Goal: Task Accomplishment & Management: Manage account settings

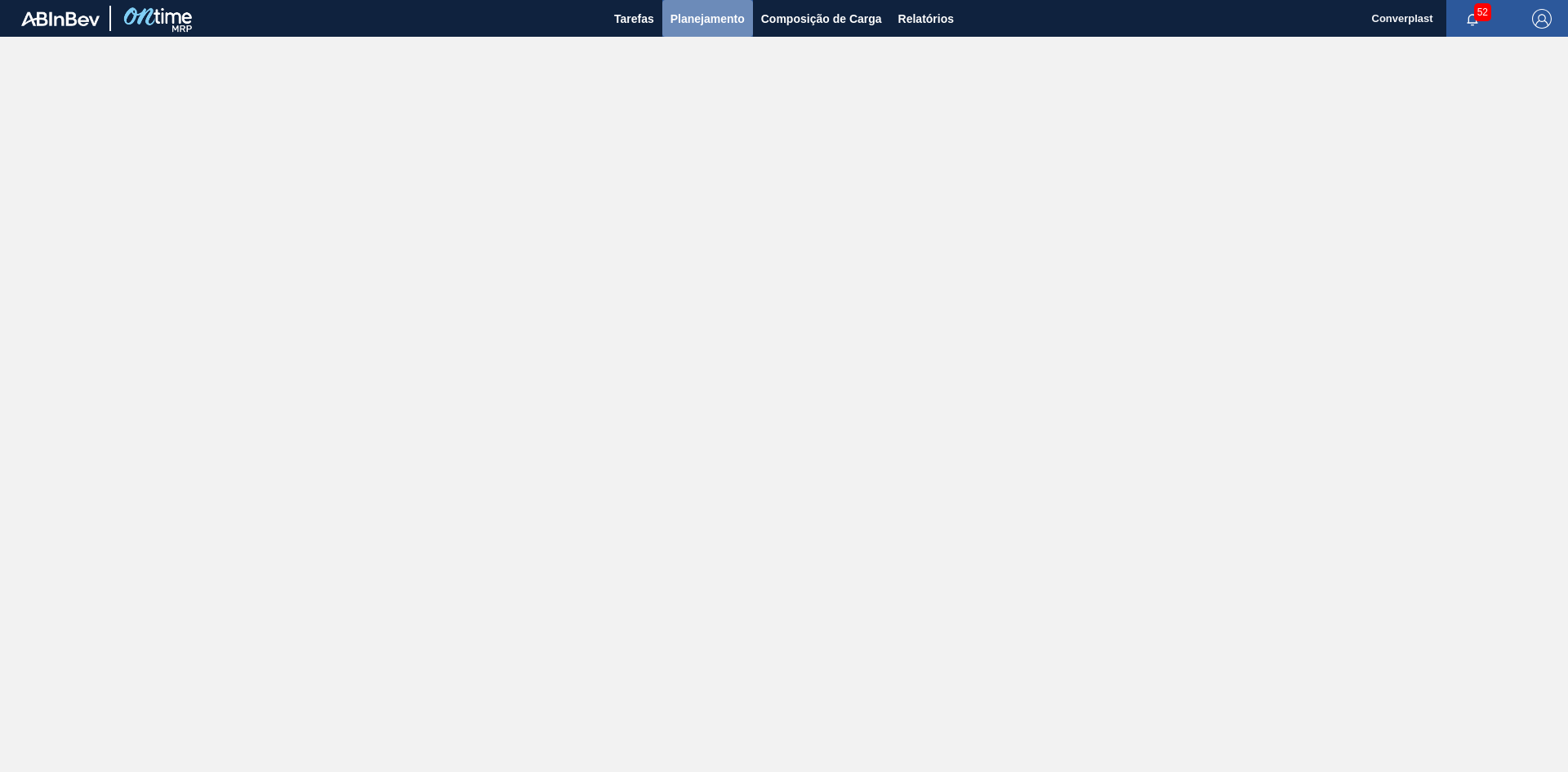
click at [725, 12] on span "Planejamento" at bounding box center [708, 19] width 74 height 20
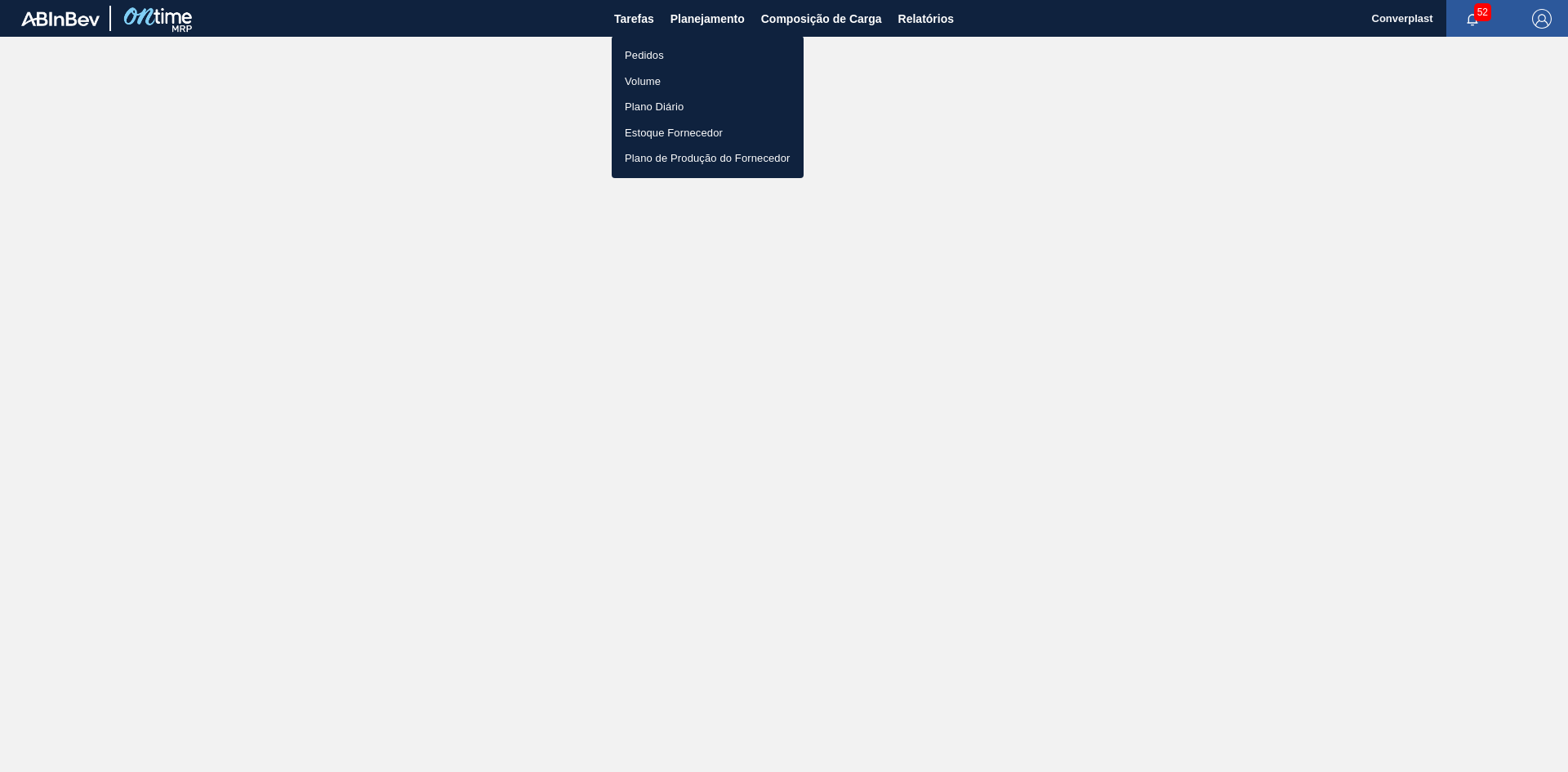
click at [638, 49] on li "Pedidos" at bounding box center [708, 55] width 192 height 26
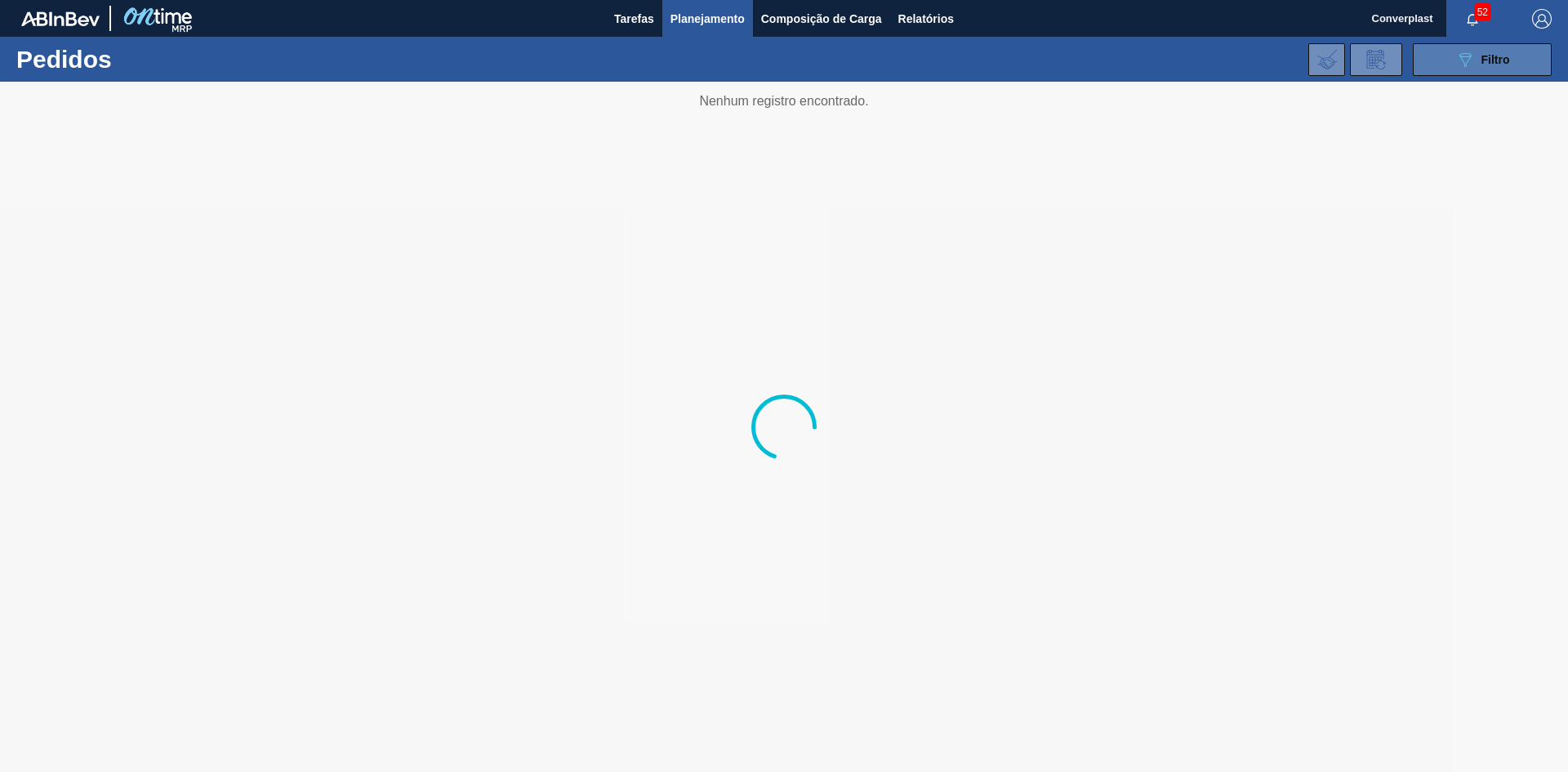
click at [1507, 64] on span "Filtro" at bounding box center [1496, 60] width 29 height 13
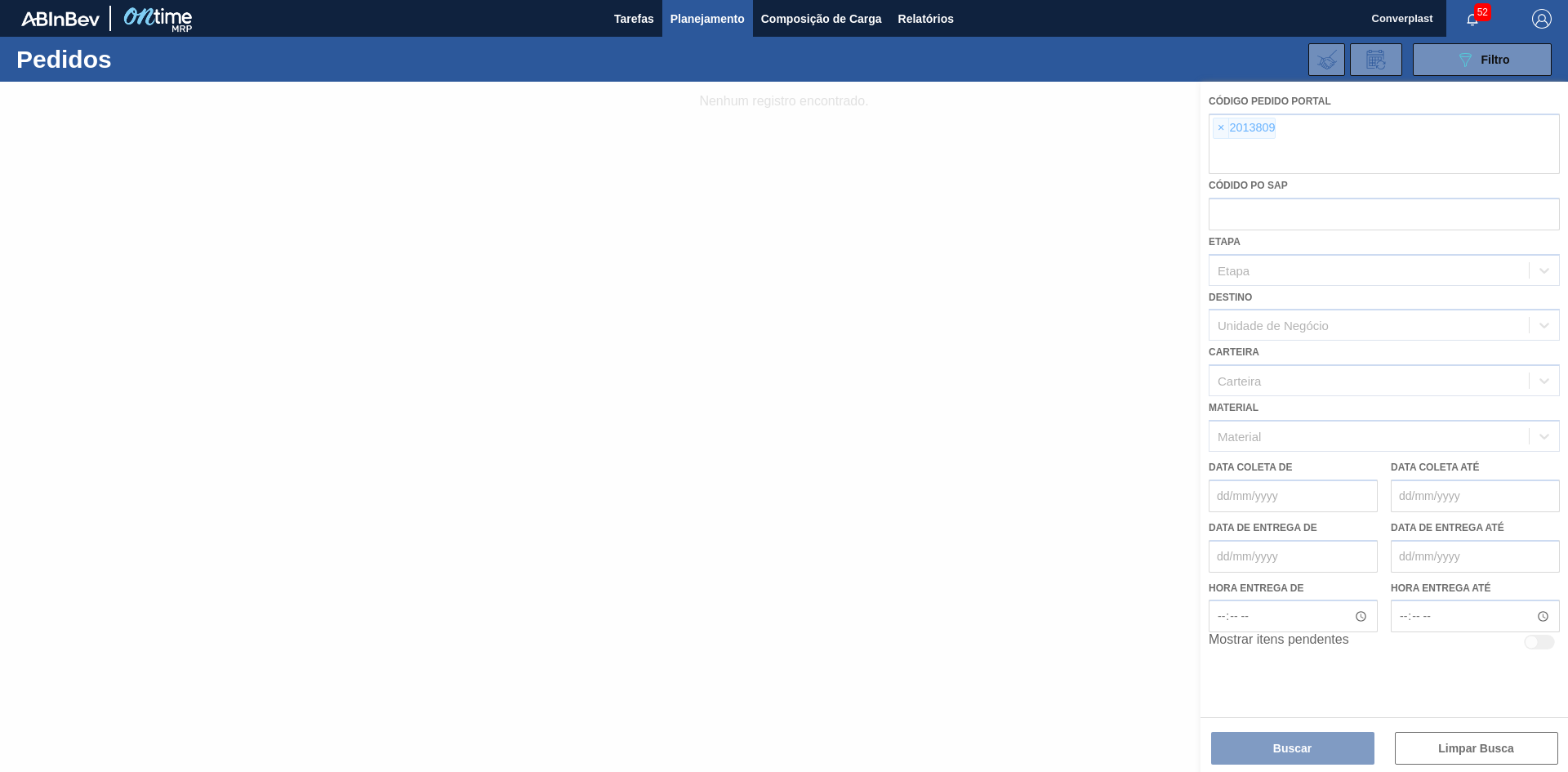
click at [1220, 128] on div at bounding box center [784, 427] width 1568 height 691
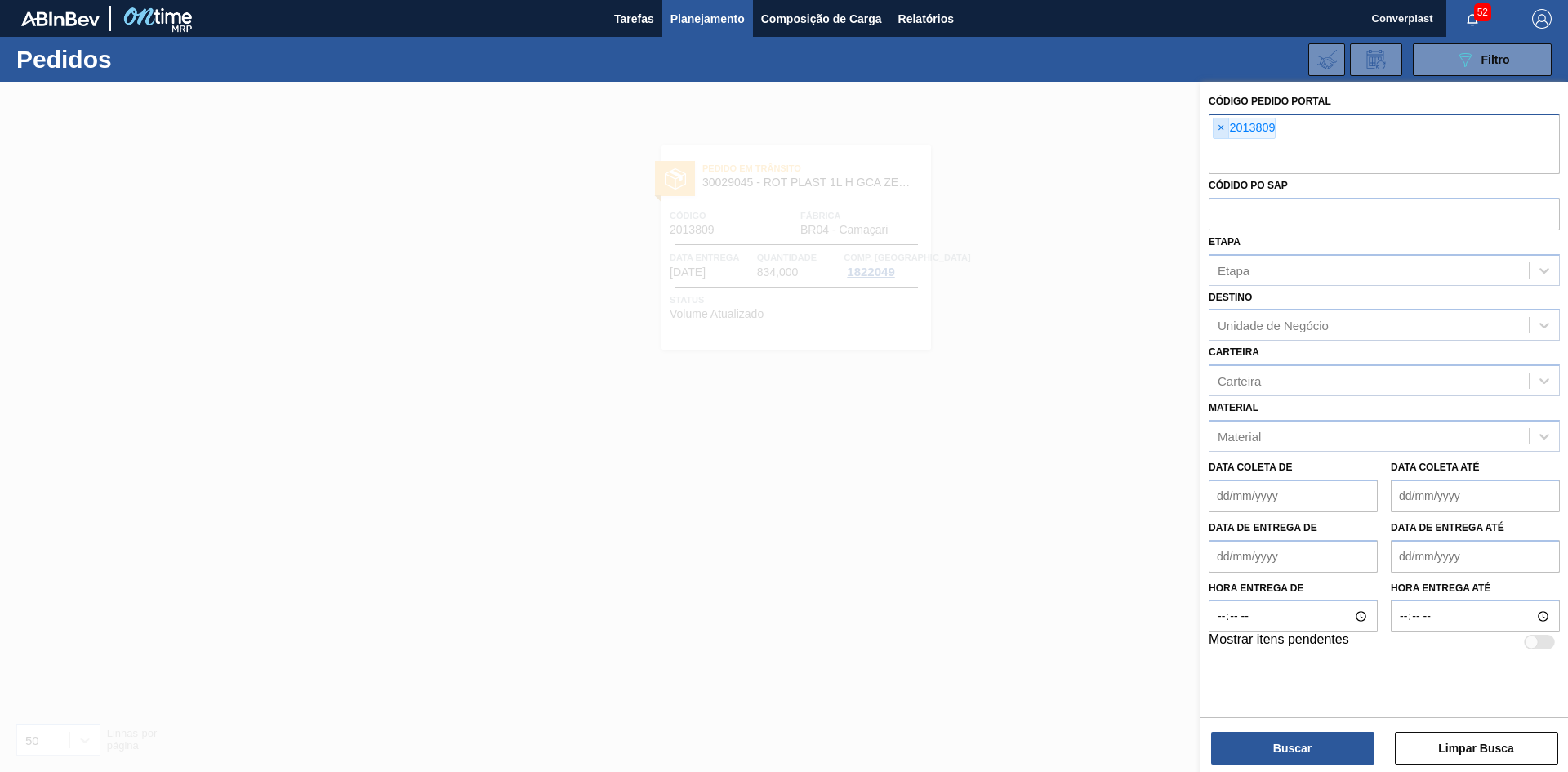
click at [1221, 132] on span "×" at bounding box center [1221, 128] width 16 height 20
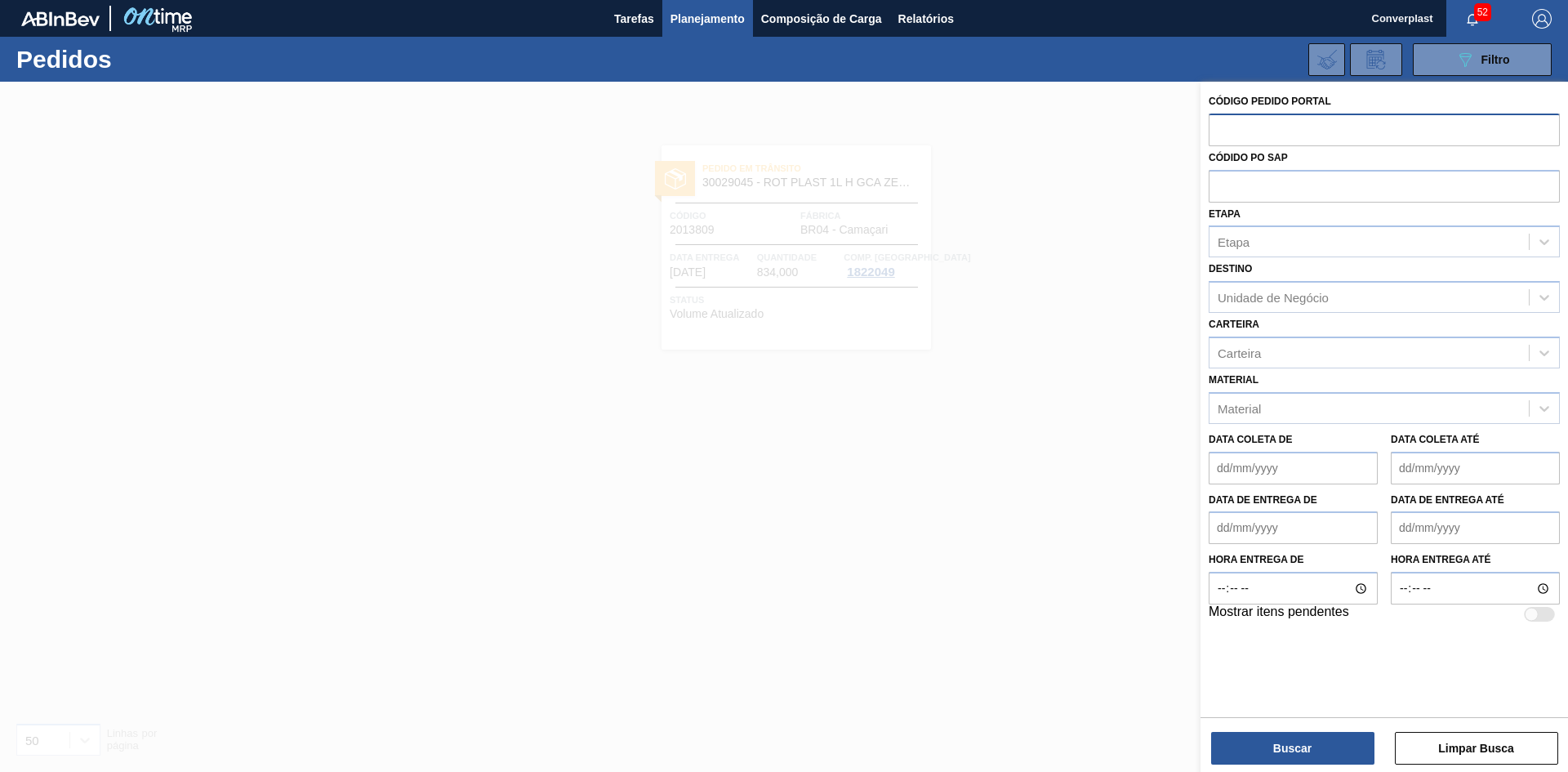
paste input "1992001"
type input "1992001"
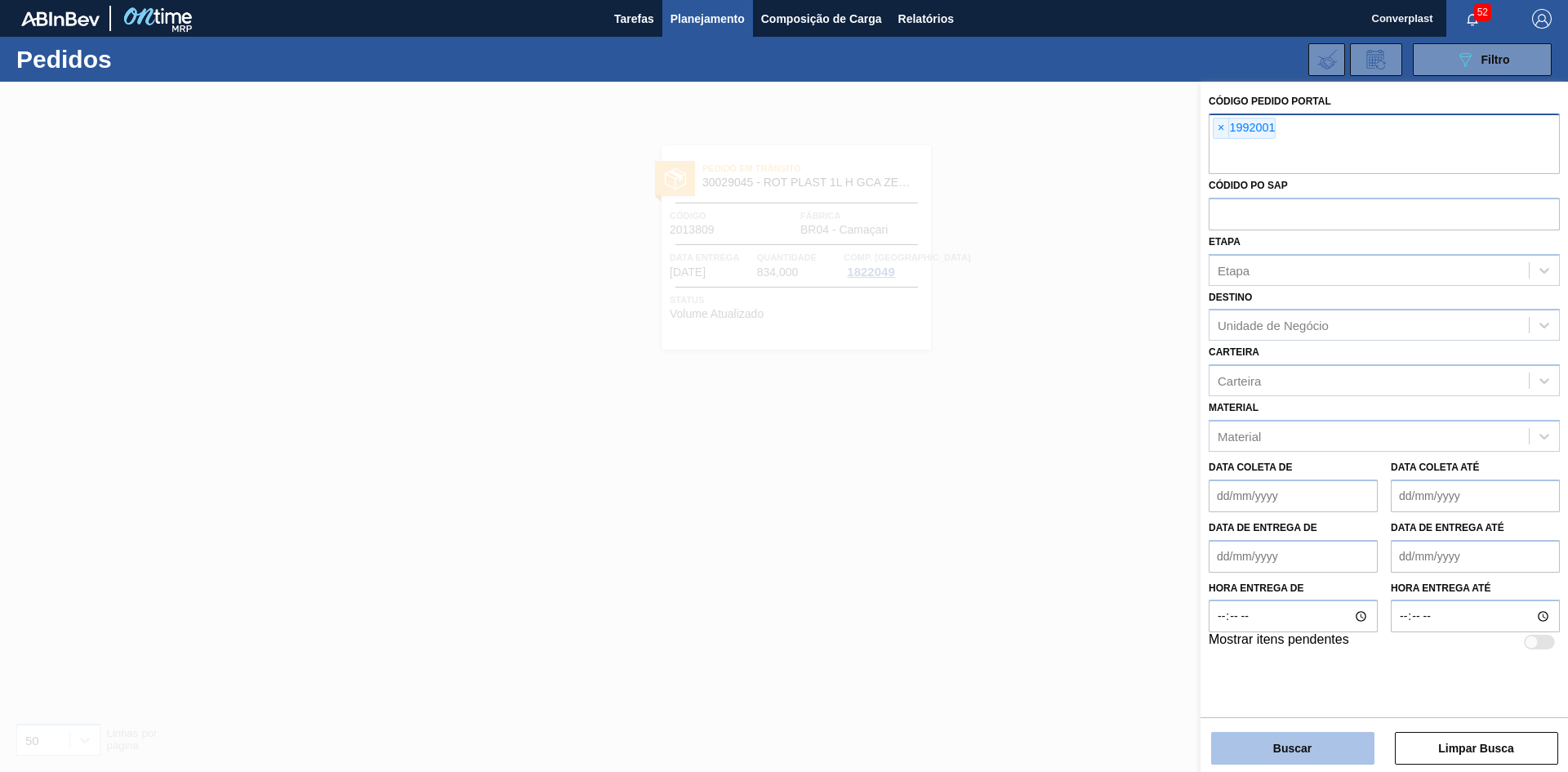
click at [1319, 758] on button "Buscar" at bounding box center [1293, 749] width 164 height 33
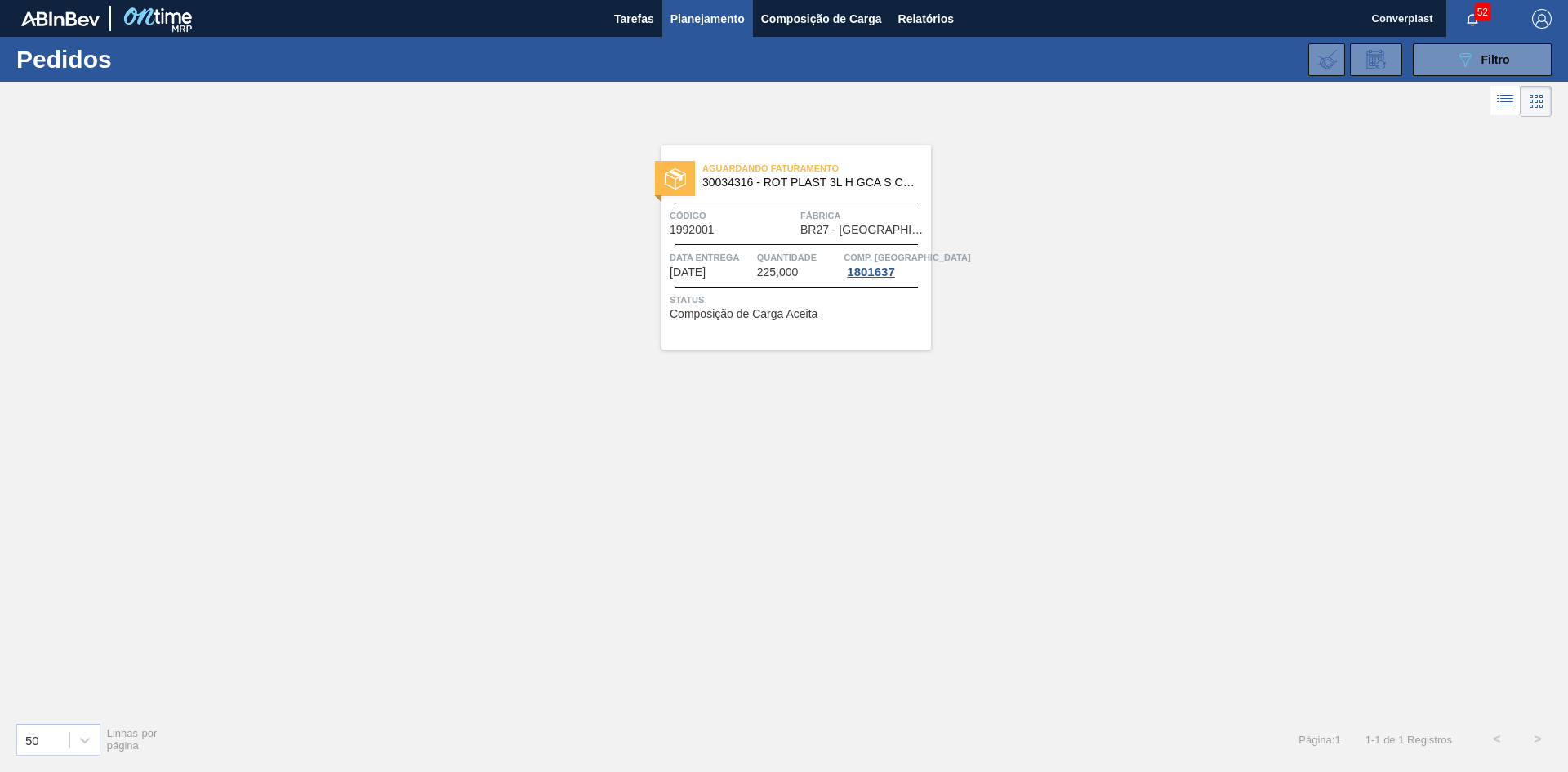
click at [820, 221] on span "Fábrica" at bounding box center [863, 216] width 127 height 17
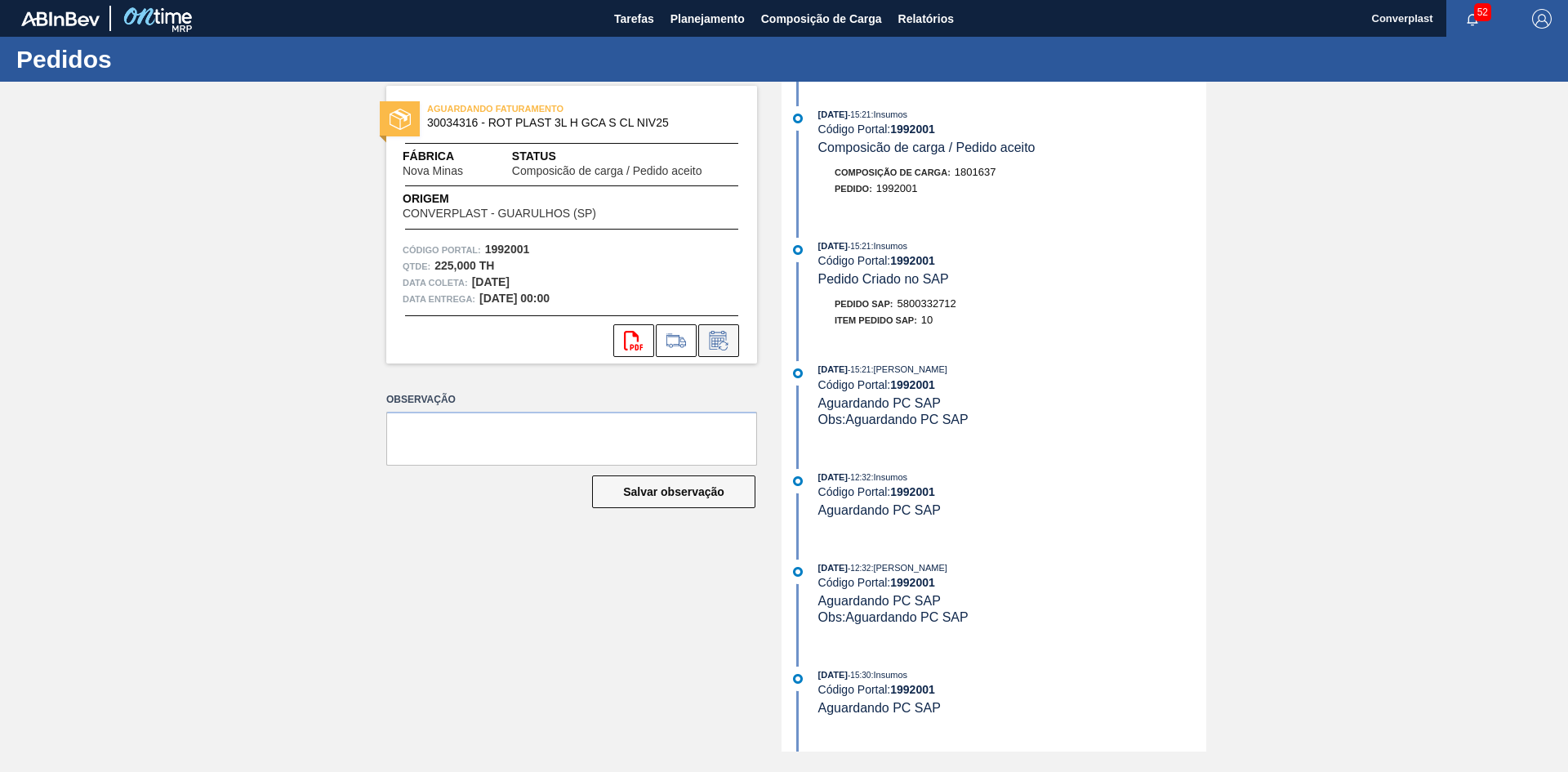
click at [717, 345] on icon at bounding box center [719, 341] width 26 height 20
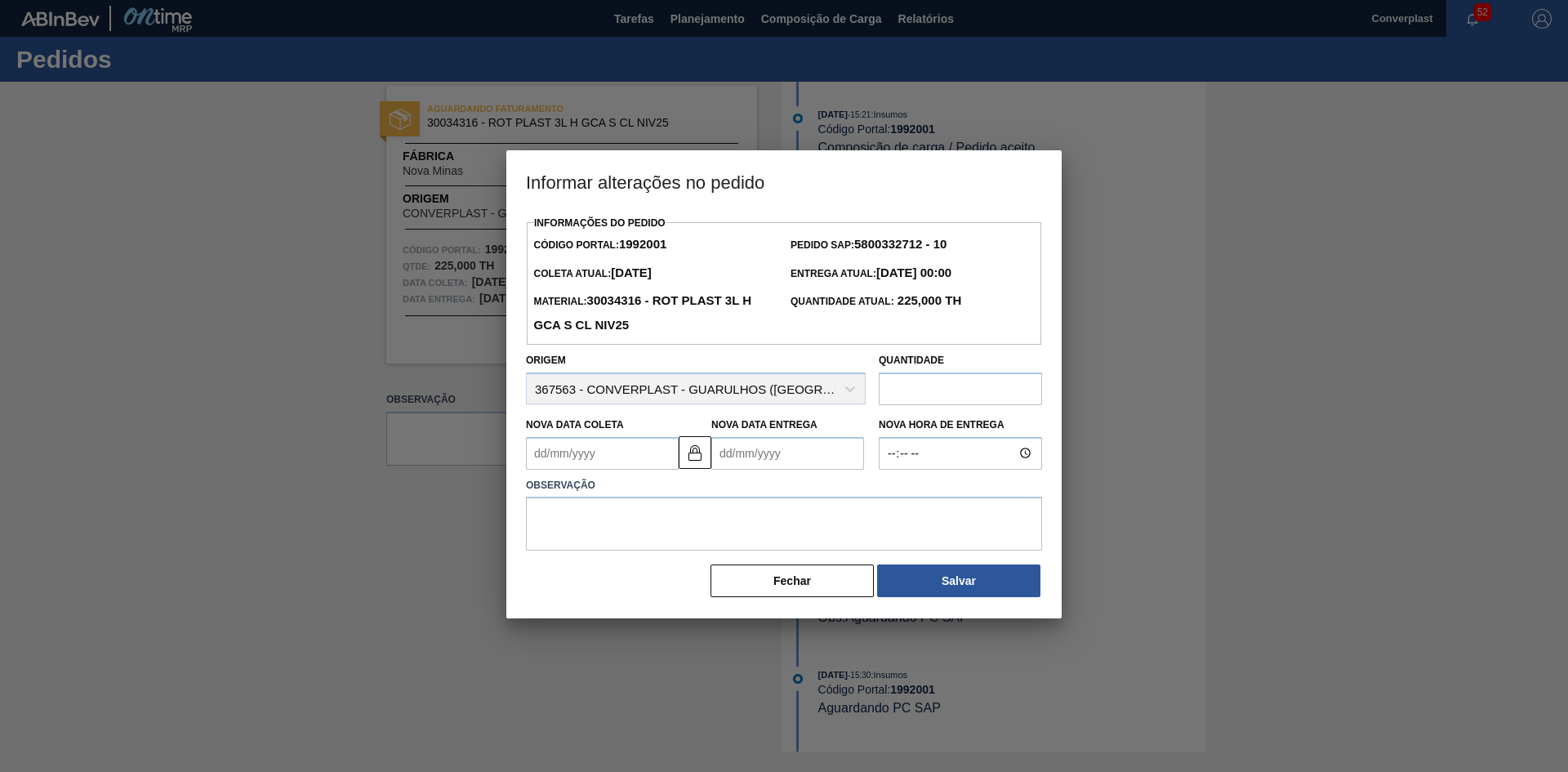
click at [605, 448] on Coleta1992001 "Nova Data Coleta" at bounding box center [602, 453] width 153 height 33
click at [747, 461] on Entrega1992001 "Nova Data Entrega" at bounding box center [787, 453] width 153 height 33
type Coleta1992001 "[DATE]"
type Entrega1992001 "2"
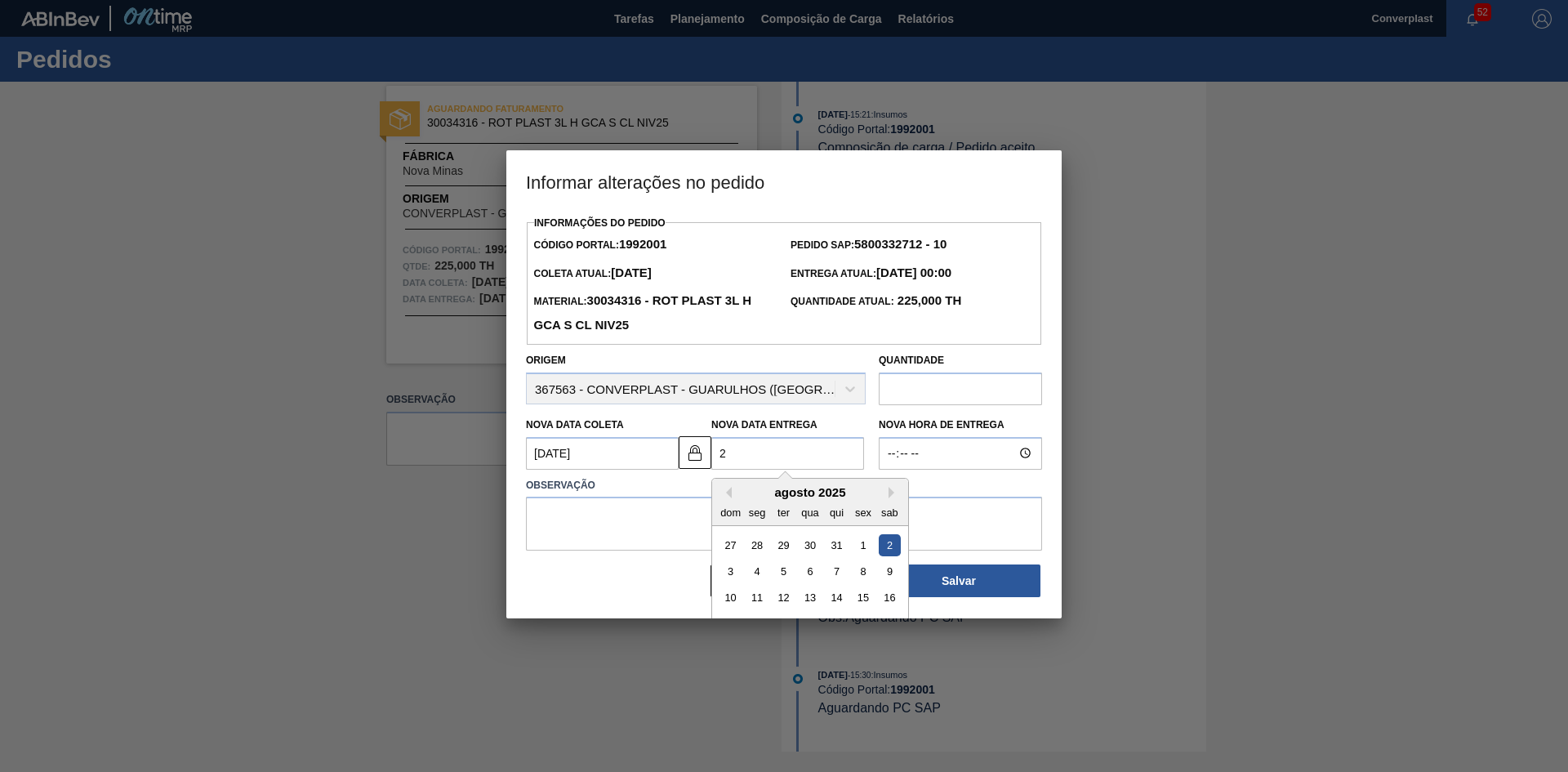
type Coleta1992001 "[DATE]"
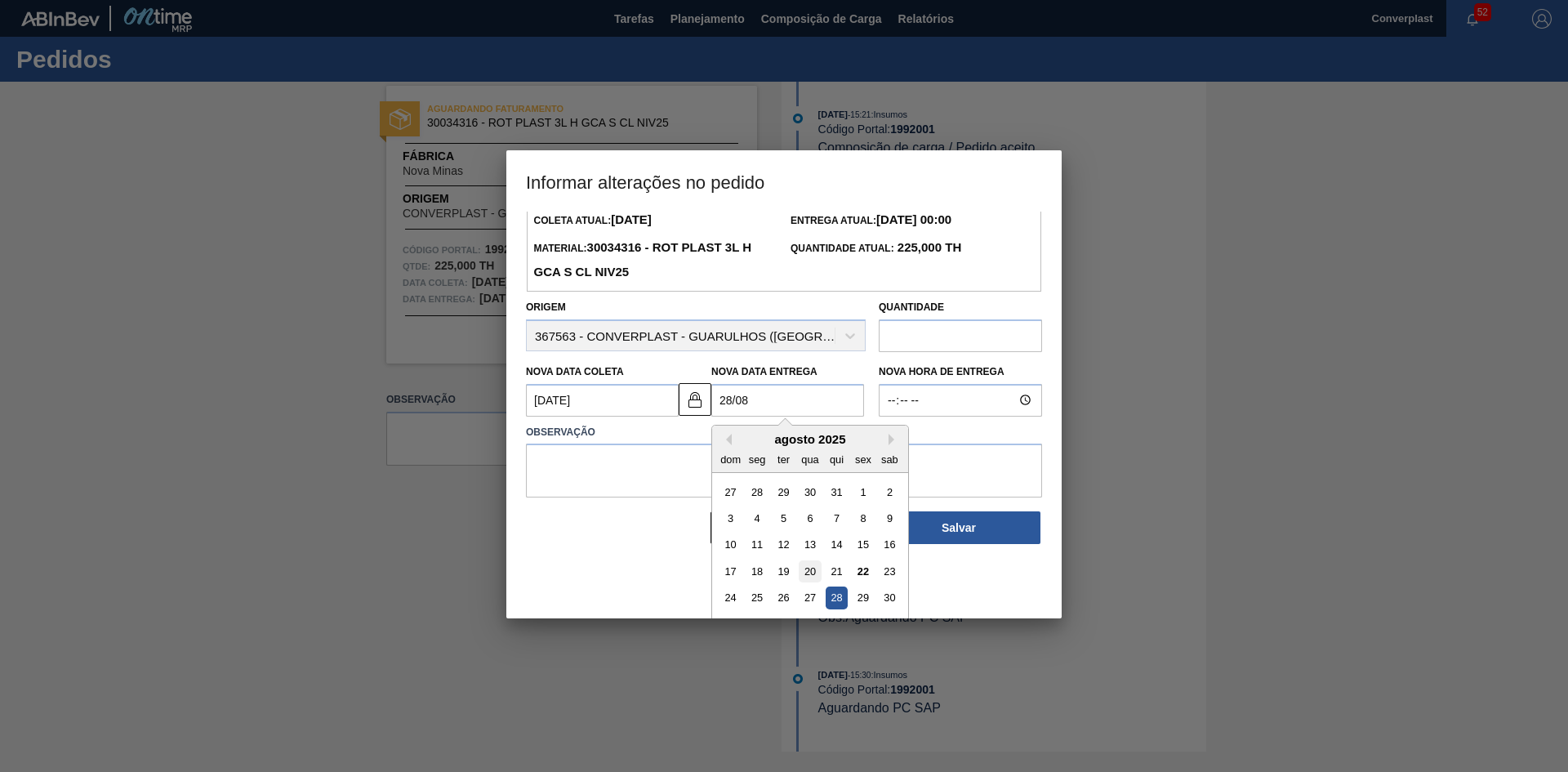
scroll to position [82, 0]
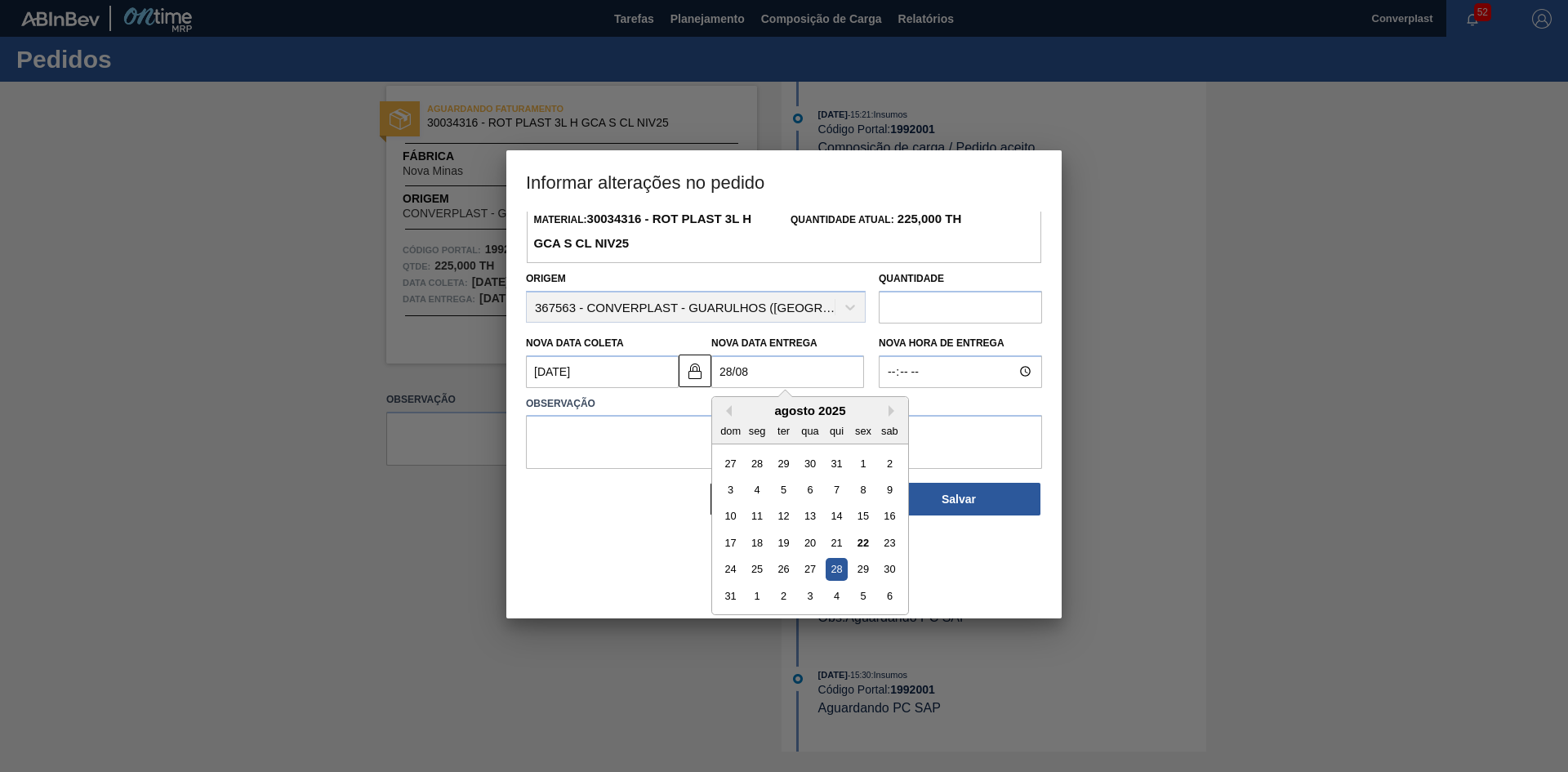
click at [833, 571] on div "28" at bounding box center [837, 569] width 22 height 22
type Entrega1992001 "[DATE]"
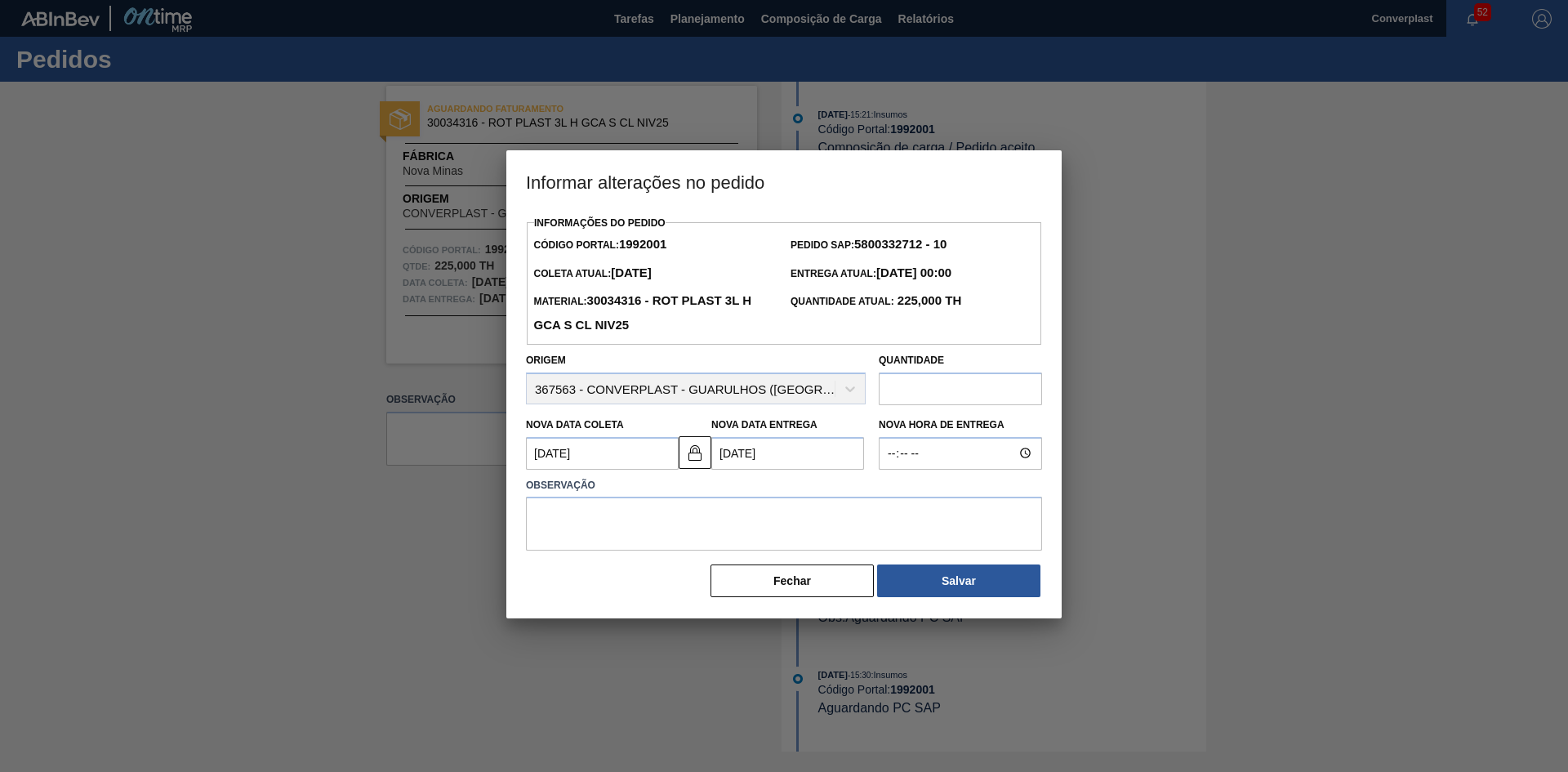
scroll to position [0, 0]
click at [738, 514] on textarea at bounding box center [784, 524] width 516 height 54
type textarea "ajuste data"
click at [1003, 585] on button "Salvar" at bounding box center [959, 581] width 164 height 33
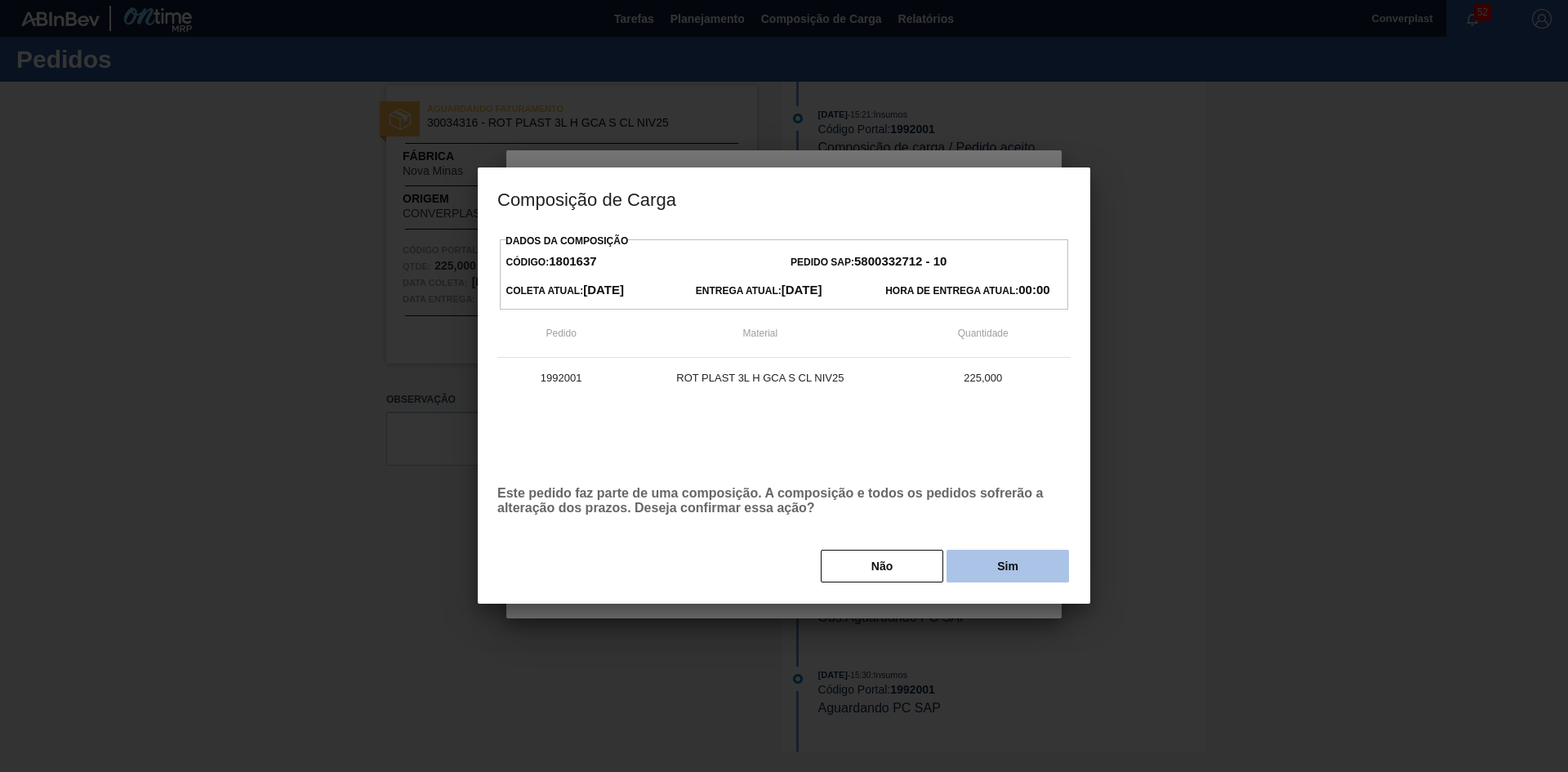
drag, startPoint x: 848, startPoint y: 559, endPoint x: 985, endPoint y: 581, distance: 138.8
click at [969, 587] on div "Dados da Composição Código: 1801637 Pedido SAP: 5800332712 - 10 Coleta Atual: […" at bounding box center [784, 417] width 613 height 374
click at [988, 576] on button "Sim" at bounding box center [1008, 567] width 122 height 33
